Goal: Task Accomplishment & Management: Manage account settings

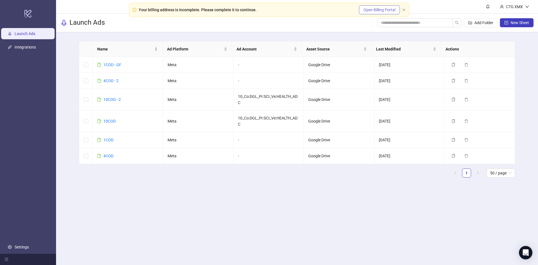
click at [382, 10] on span "Open Billing Portal" at bounding box center [379, 10] width 32 height 4
click at [522, 249] on icon "Open Intercom Messenger" at bounding box center [524, 251] width 9 height 9
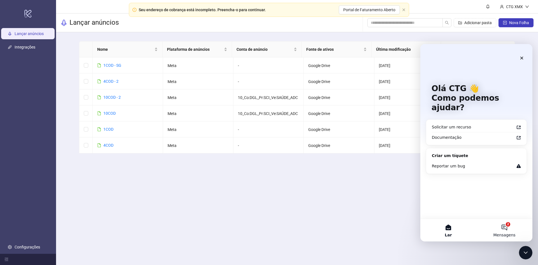
click at [509, 220] on button "2 Mensagens" at bounding box center [504, 230] width 56 height 22
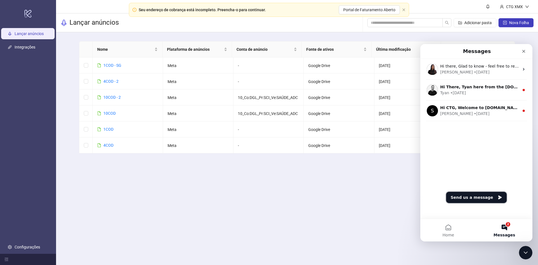
click at [486, 198] on button "Send us a message" at bounding box center [476, 197] width 61 height 11
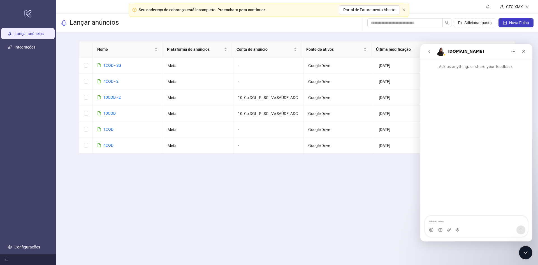
click at [461, 219] on textarea "Message…" at bounding box center [476, 221] width 103 height 10
type textarea "*****"
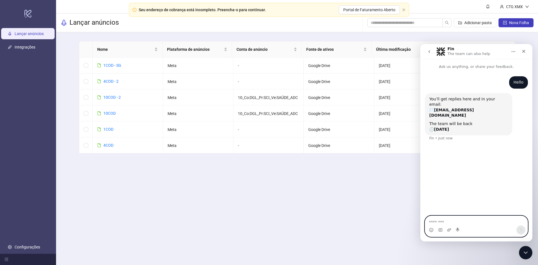
paste textarea "**********"
type textarea "**********"
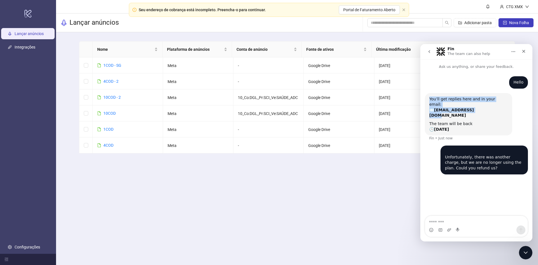
drag, startPoint x: 480, startPoint y: 106, endPoint x: 427, endPoint y: 97, distance: 54.3
click at [427, 97] on div "You’ll get replies here and in your email: ✉️ c.t.g.a09@gmail.com The team will…" at bounding box center [468, 114] width 87 height 43
copy div "You’ll get replies here and in your email: ✉️ c.t.g.a09@gmail.com"
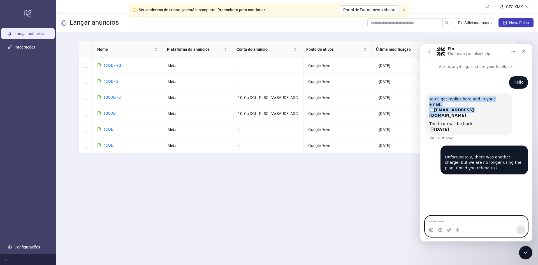
click at [472, 217] on textarea "Message…" at bounding box center [476, 221] width 103 height 10
paste textarea "**********"
type textarea "**********"
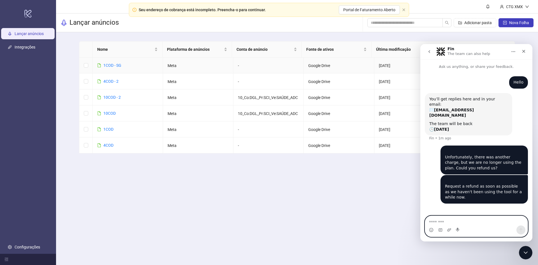
paste textarea "**********"
type textarea "**********"
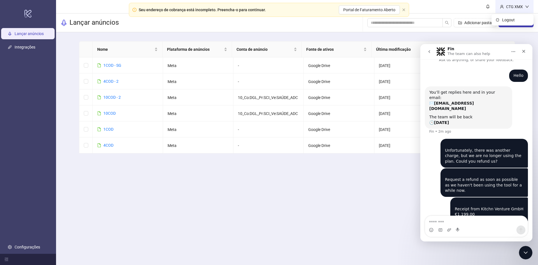
click at [503, 8] on icon "usuário" at bounding box center [502, 7] width 4 height 4
click at [335, 24] on div "Lançar anúncios Adicionar pasta Nova Folha" at bounding box center [297, 22] width 482 height 19
click at [379, 12] on span "Portal de Faturamento Aberto" at bounding box center [369, 10] width 52 height 4
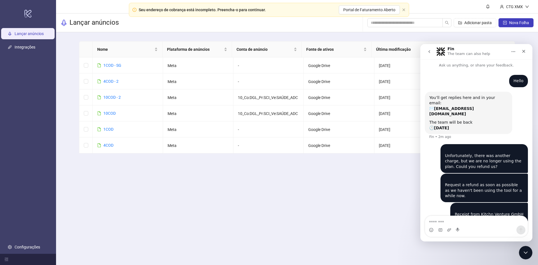
scroll to position [0, 0]
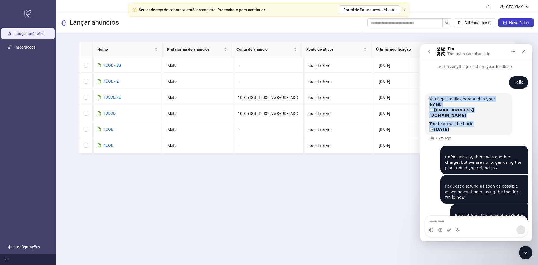
drag, startPoint x: 437, startPoint y: 109, endPoint x: 429, endPoint y: 99, distance: 13.4
click at [429, 99] on div "You’ll get replies here and in your email: ✉️ c.t.g.a09@gmail.com The team will…" at bounding box center [468, 114] width 87 height 43
copy div "You’ll get replies here and in your email: ✉️ c.t.g.a09@gmail.com The team will…"
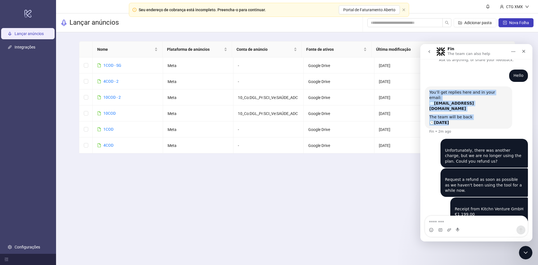
click at [474, 90] on div "You’ll get replies here and in your email: ✉️ c.t.g.a09@gmail.com" at bounding box center [468, 101] width 78 height 22
click at [461, 61] on p "Ask us anything, or share your feedback." at bounding box center [476, 57] width 112 height 10
click at [514, 56] on button "Home" at bounding box center [513, 51] width 11 height 11
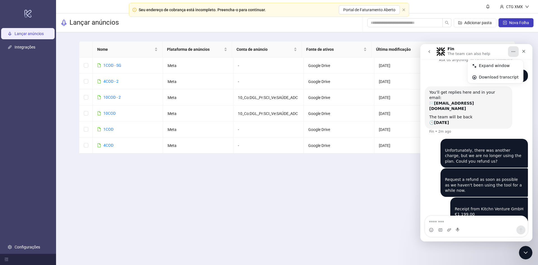
click at [481, 228] on div "Mensageiro de intercomunicação" at bounding box center [476, 229] width 103 height 9
click at [507, 40] on main "Nome Plataforma de anúncios Conta de anúncio Fonte de ativos Última modificação…" at bounding box center [297, 106] width 445 height 148
click at [516, 54] on button "Home" at bounding box center [513, 51] width 11 height 11
click at [525, 50] on icon "Close" at bounding box center [523, 51] width 3 height 3
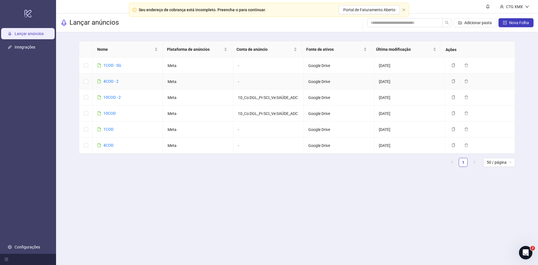
scroll to position [18, 0]
click at [37, 247] on link "Configurações" at bounding box center [27, 247] width 25 height 4
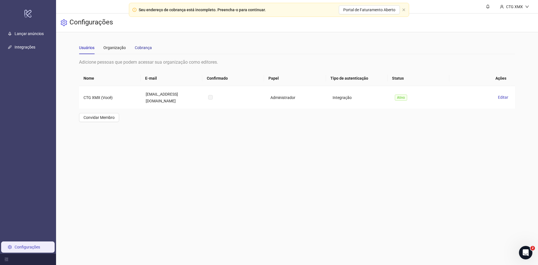
click at [149, 48] on font "Cobrança" at bounding box center [143, 47] width 17 height 4
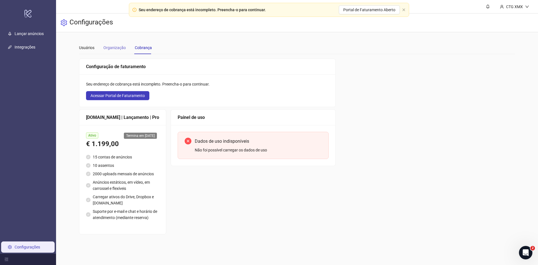
click at [121, 53] on div "Organização" at bounding box center [114, 47] width 22 height 13
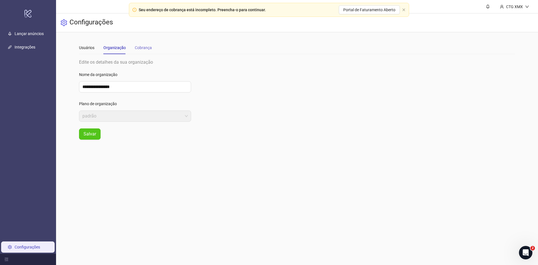
click at [141, 52] on div "Cobrança" at bounding box center [143, 47] width 17 height 13
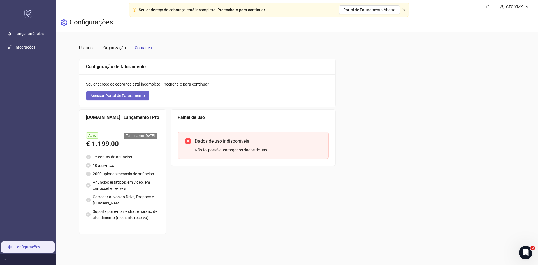
click at [122, 93] on font "Acessar Portal de Faturamento" at bounding box center [118, 95] width 54 height 4
click at [509, 7] on font "CTG XMX" at bounding box center [514, 6] width 17 height 4
click at [510, 7] on font "CTG XMX" at bounding box center [514, 6] width 17 height 4
click at [31, 245] on link "Configurações" at bounding box center [27, 247] width 25 height 4
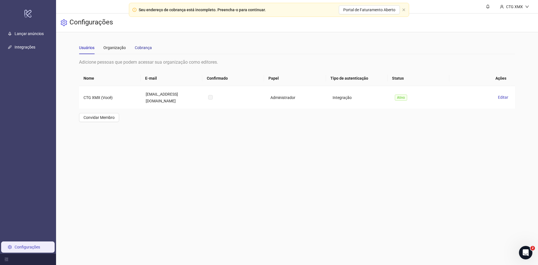
click at [135, 48] on font "Cobrança" at bounding box center [143, 47] width 17 height 4
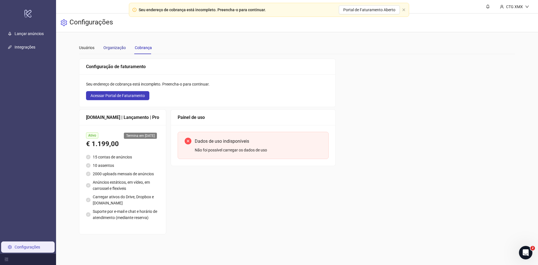
click at [111, 48] on font "Organização" at bounding box center [114, 47] width 22 height 4
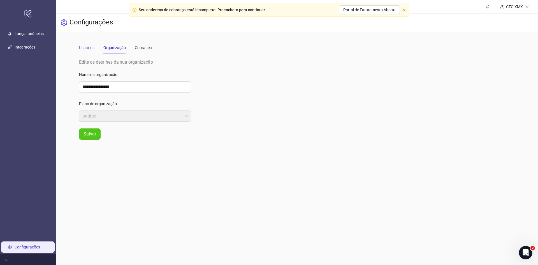
click at [90, 44] on div "Usuários" at bounding box center [86, 47] width 15 height 13
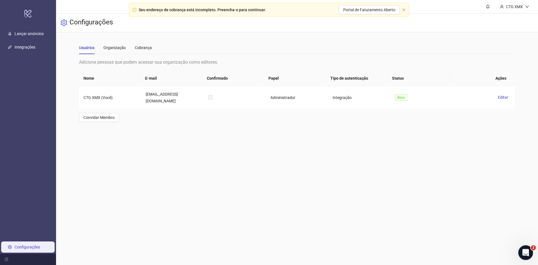
click at [530, 248] on div "Open Intercom Messenger" at bounding box center [525, 251] width 18 height 18
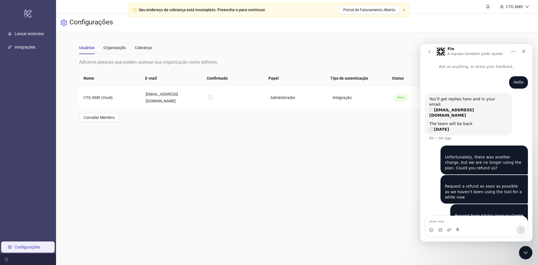
scroll to position [7, 0]
